Goal: Transaction & Acquisition: Purchase product/service

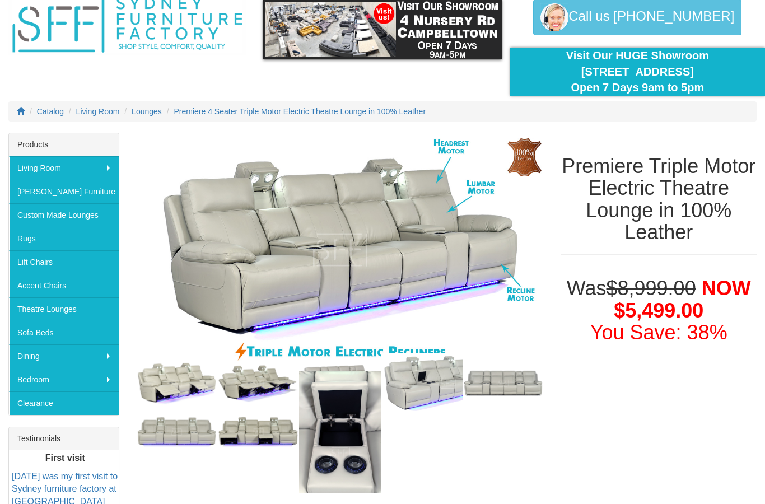
scroll to position [66, 0]
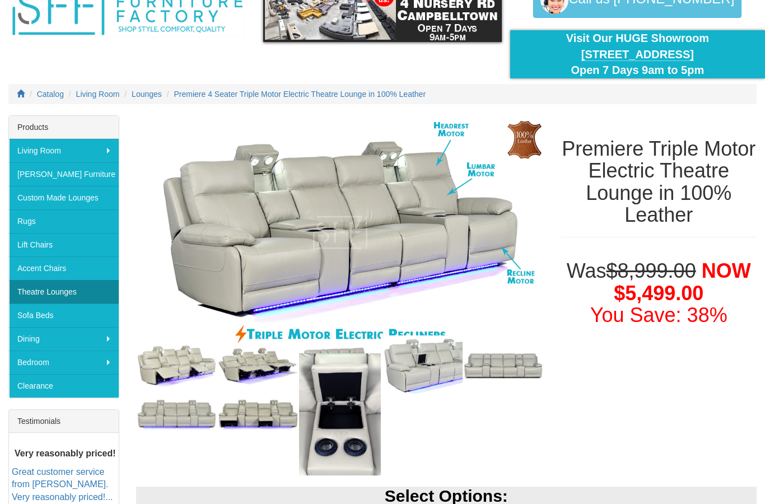
click at [58, 293] on link "Theatre Lounges" at bounding box center [64, 292] width 110 height 24
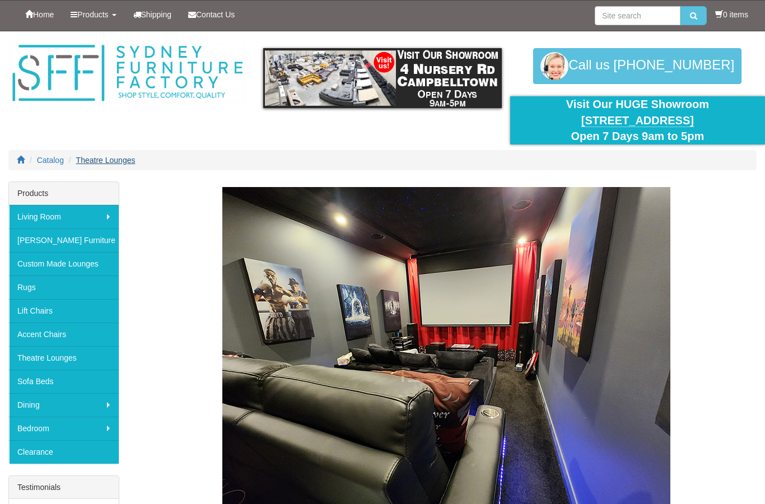
click at [104, 162] on span "Theatre Lounges" at bounding box center [105, 160] width 59 height 9
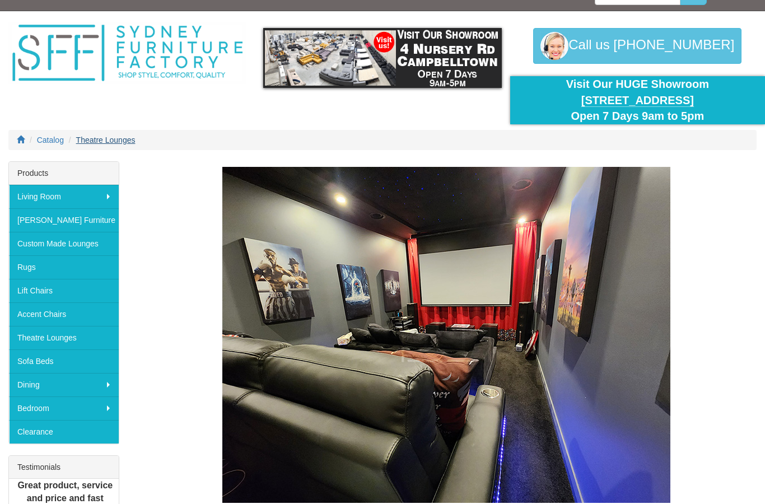
click at [113, 143] on span "Theatre Lounges" at bounding box center [105, 139] width 59 height 9
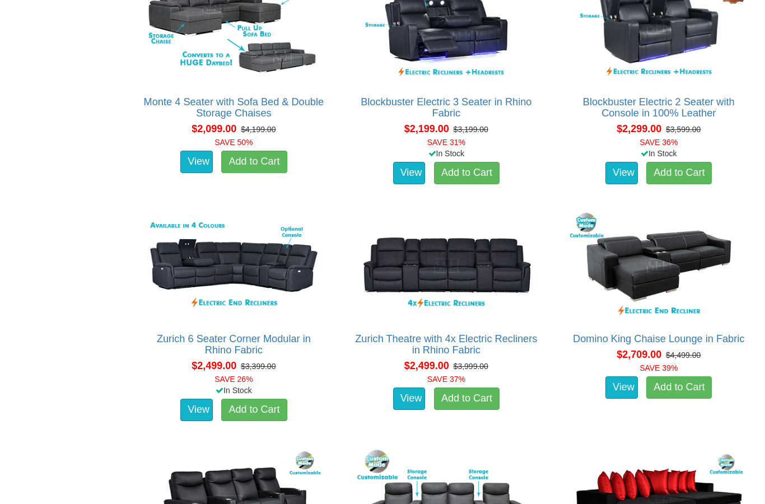
scroll to position [1025, 0]
click at [485, 367] on del "$3,999.00" at bounding box center [470, 366] width 35 height 9
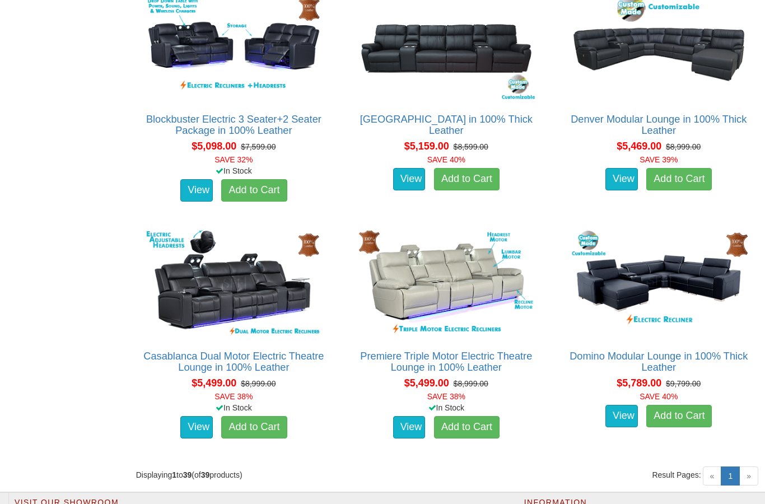
scroll to position [3376, 0]
click at [461, 279] on img at bounding box center [445, 283] width 183 height 112
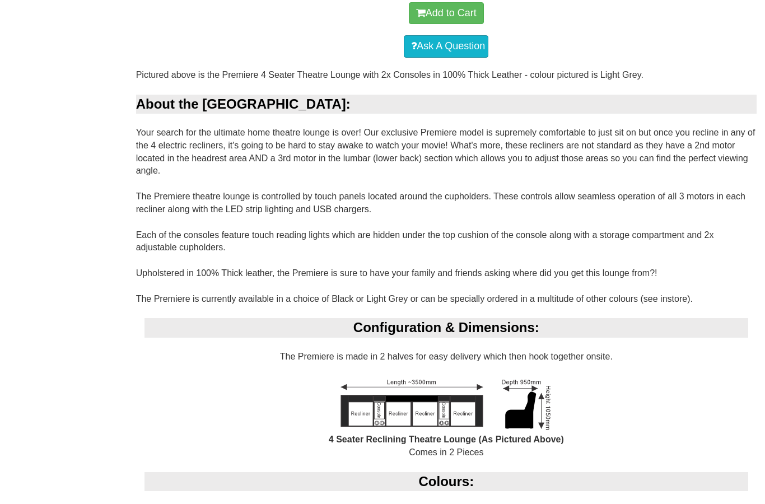
scroll to position [742, 0]
click at [4, 142] on div "Premiere Triple Motor Electric Theatre Lounge in 100% Leather Was $8,999.00 NOW…" at bounding box center [382, 233] width 765 height 1589
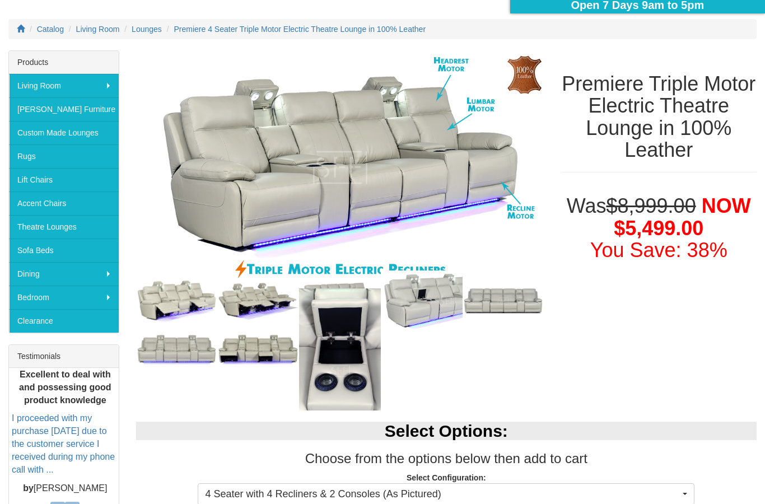
scroll to position [131, 0]
